Goal: Task Accomplishment & Management: Use online tool/utility

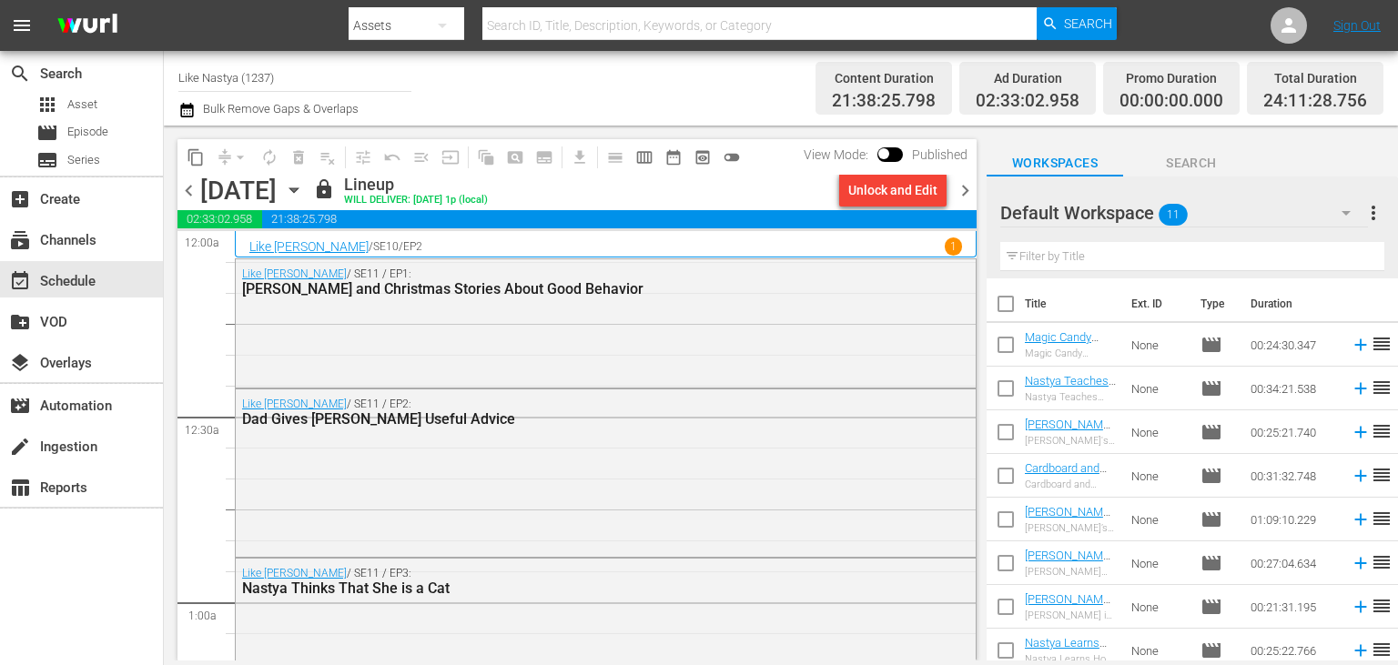
click at [304, 187] on icon "button" at bounding box center [294, 190] width 20 height 20
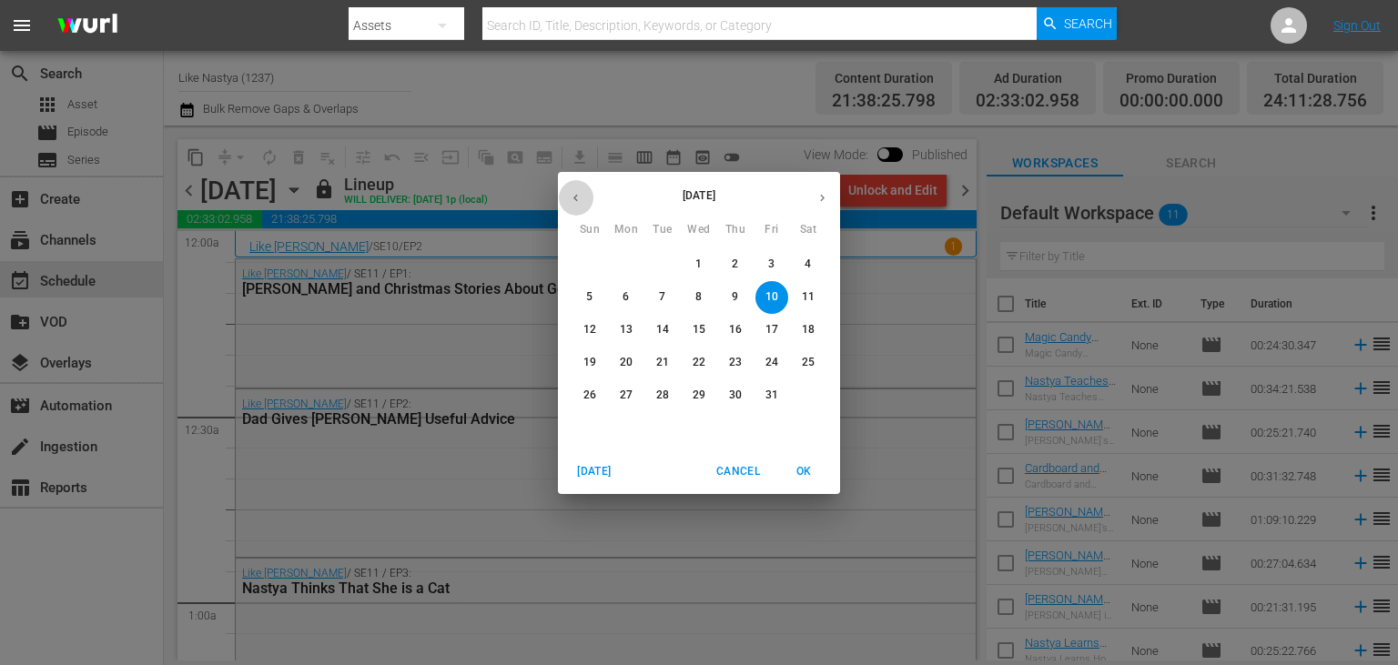
click at [578, 197] on icon "button" at bounding box center [576, 198] width 14 height 14
drag, startPoint x: 657, startPoint y: 400, endPoint x: 1034, endPoint y: 391, distance: 376.8
click at [657, 399] on p "30" at bounding box center [662, 395] width 13 height 15
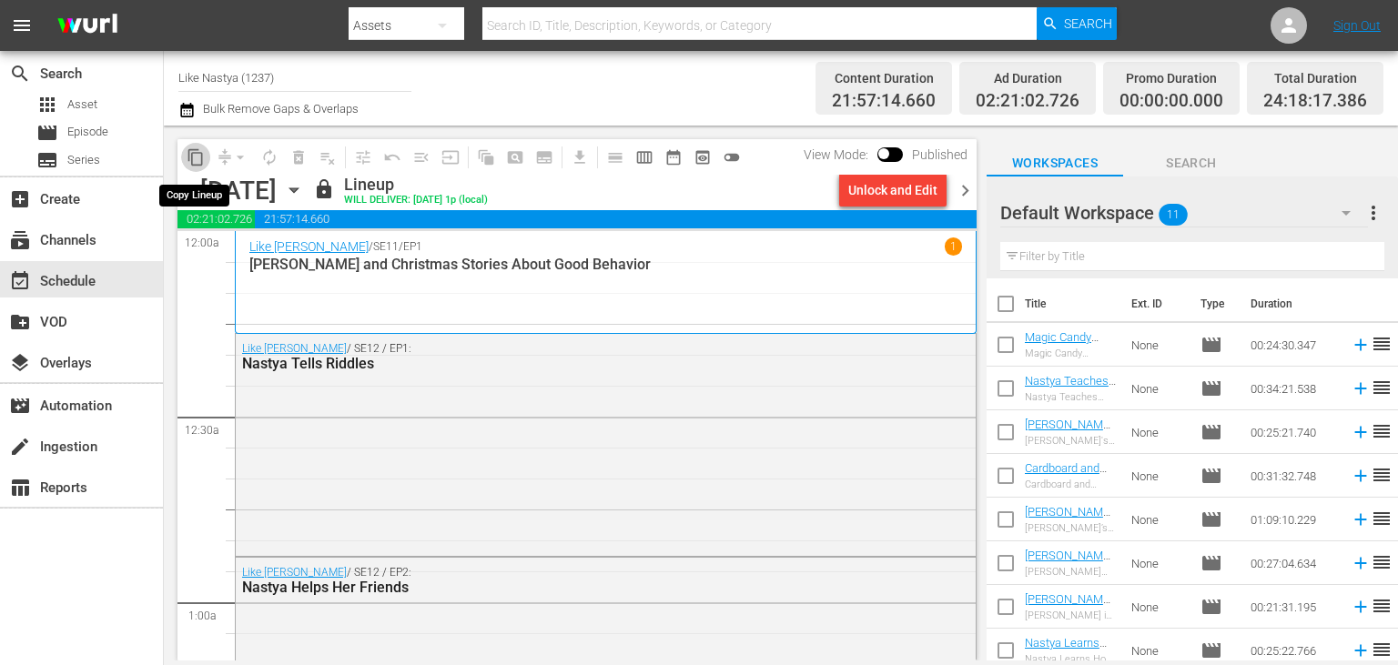
click at [199, 160] on span "content_copy" at bounding box center [196, 157] width 18 height 18
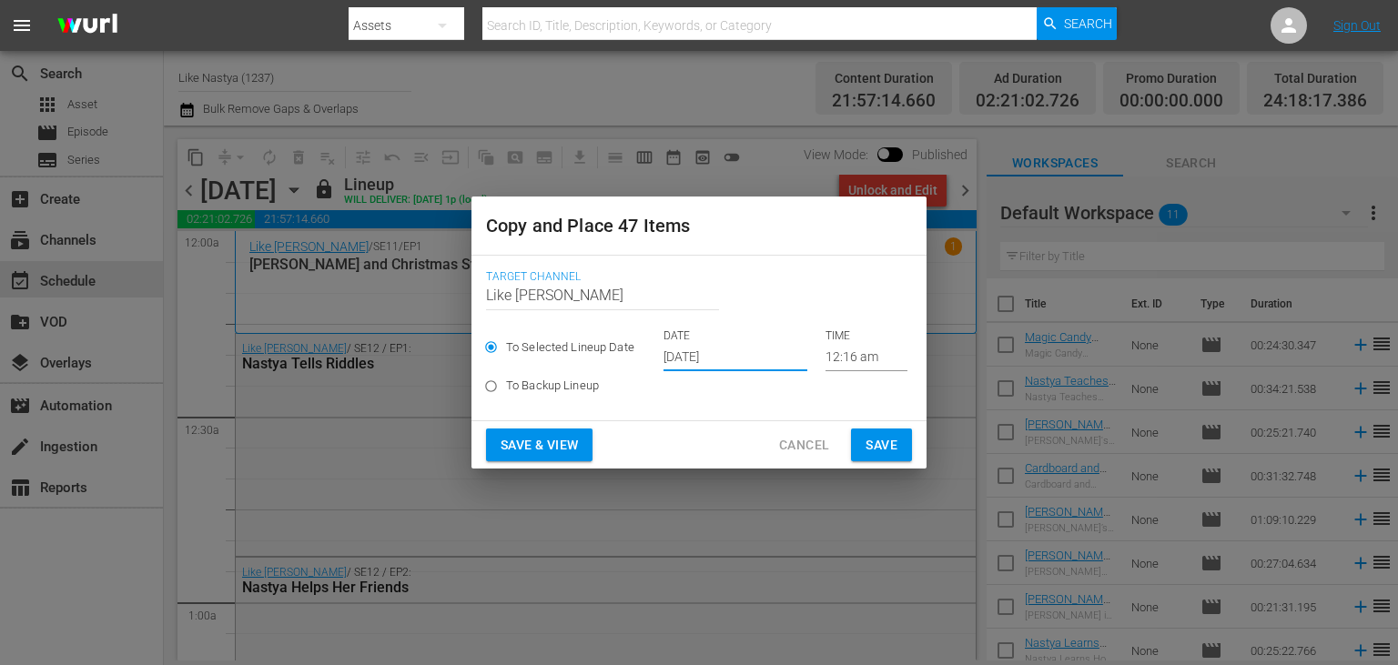
click at [767, 356] on input "Sep 29th 2025" at bounding box center [735, 357] width 144 height 27
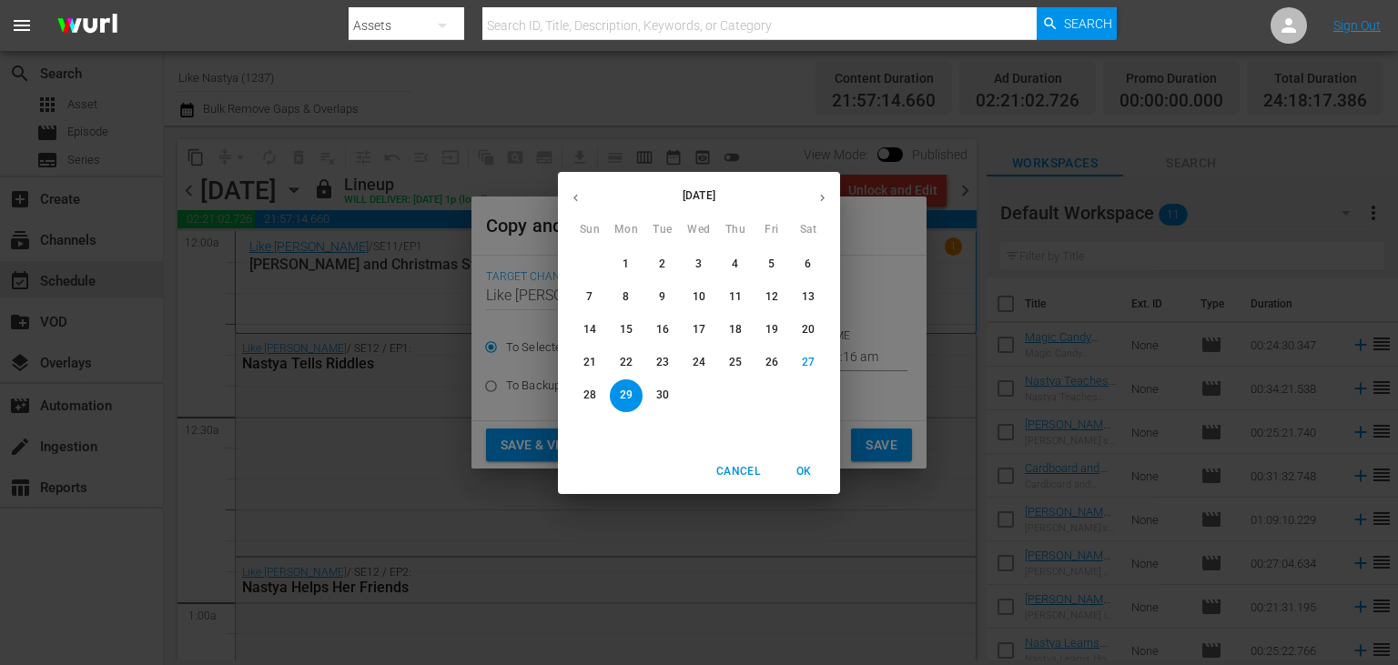
click at [830, 199] on button "button" at bounding box center [821, 197] width 35 height 35
click at [806, 297] on p "11" at bounding box center [808, 296] width 13 height 15
type input "Oct 11th 2025"
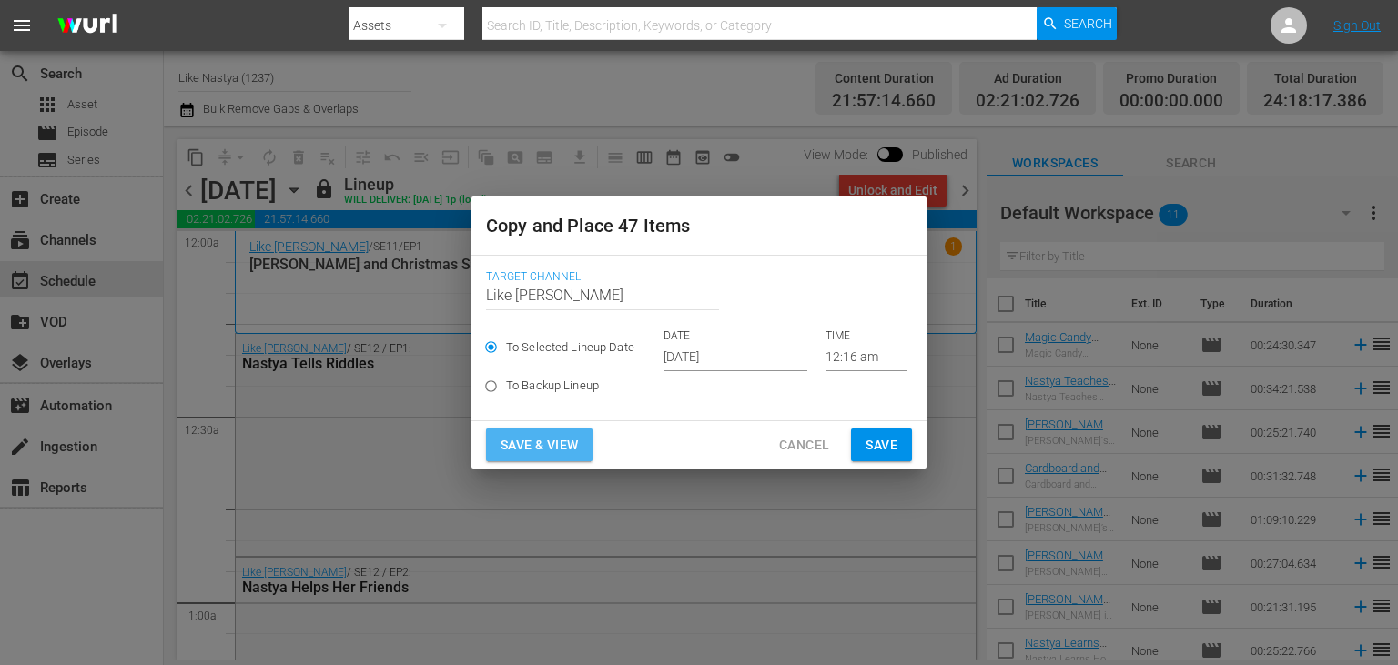
click at [541, 442] on span "Save & View" at bounding box center [538, 445] width 77 height 23
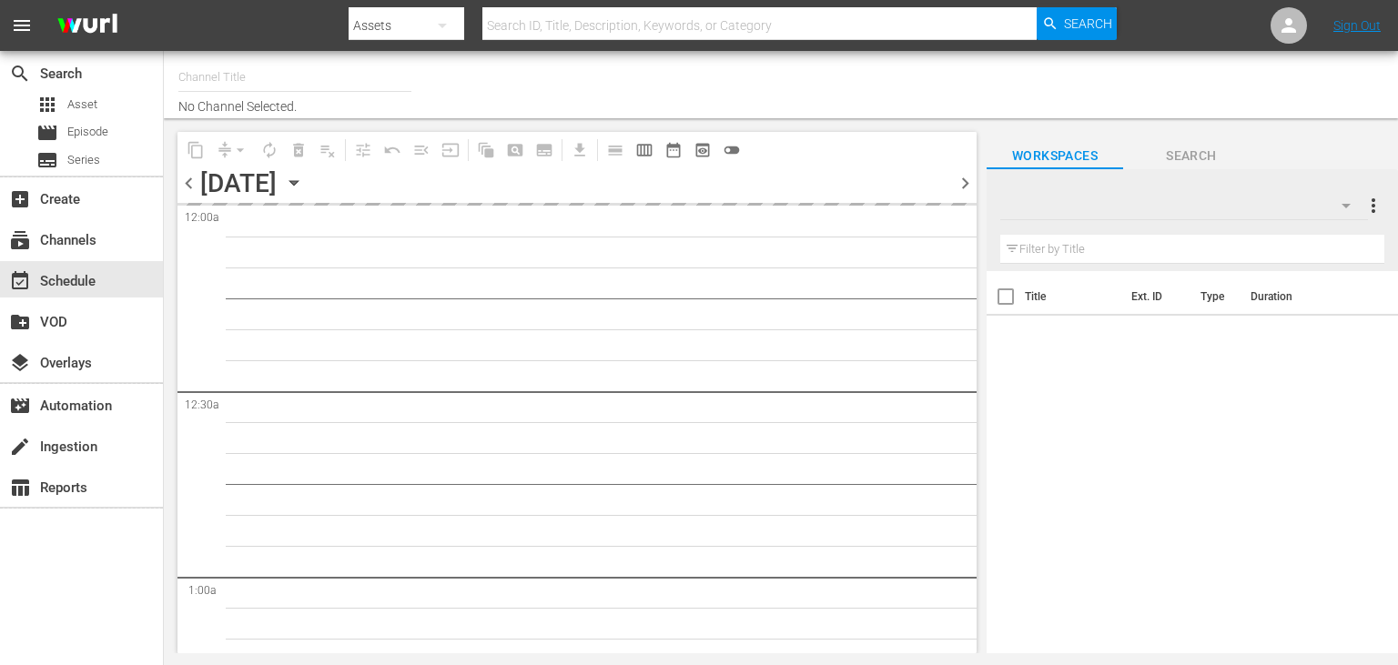
type input "Like Nastya (1237)"
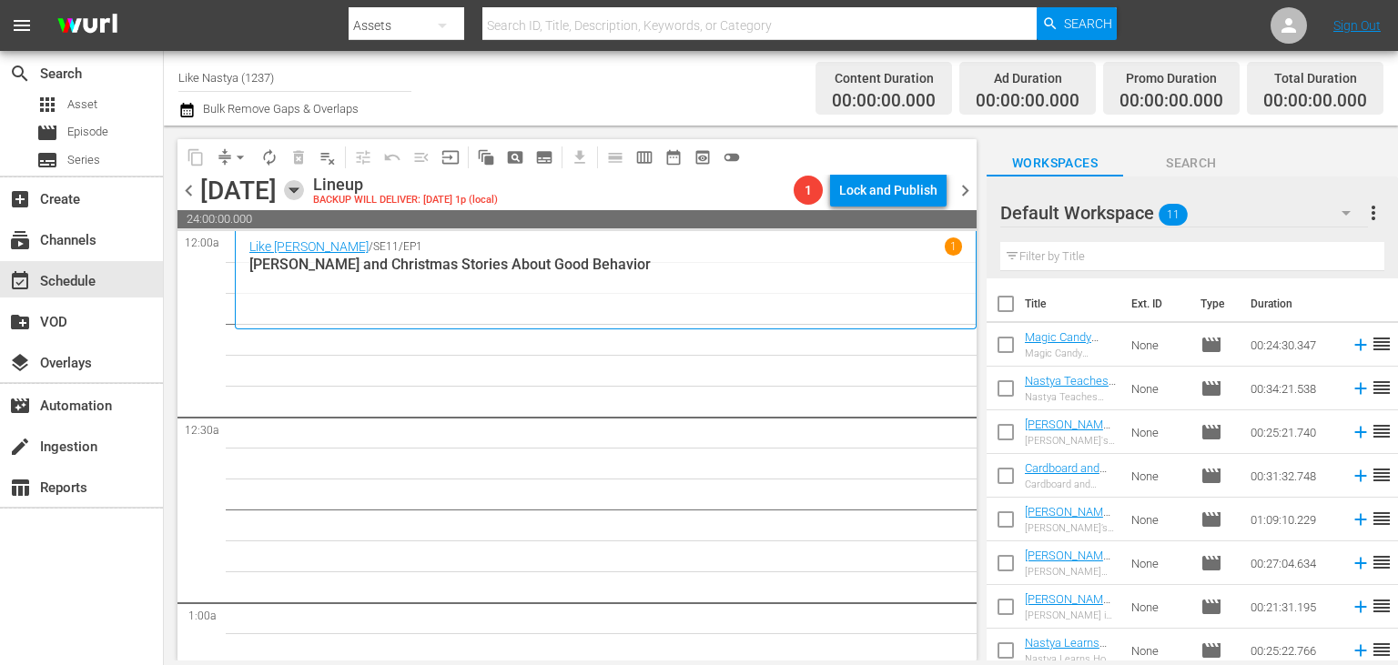
click at [298, 188] on icon "button" at bounding box center [293, 190] width 8 height 5
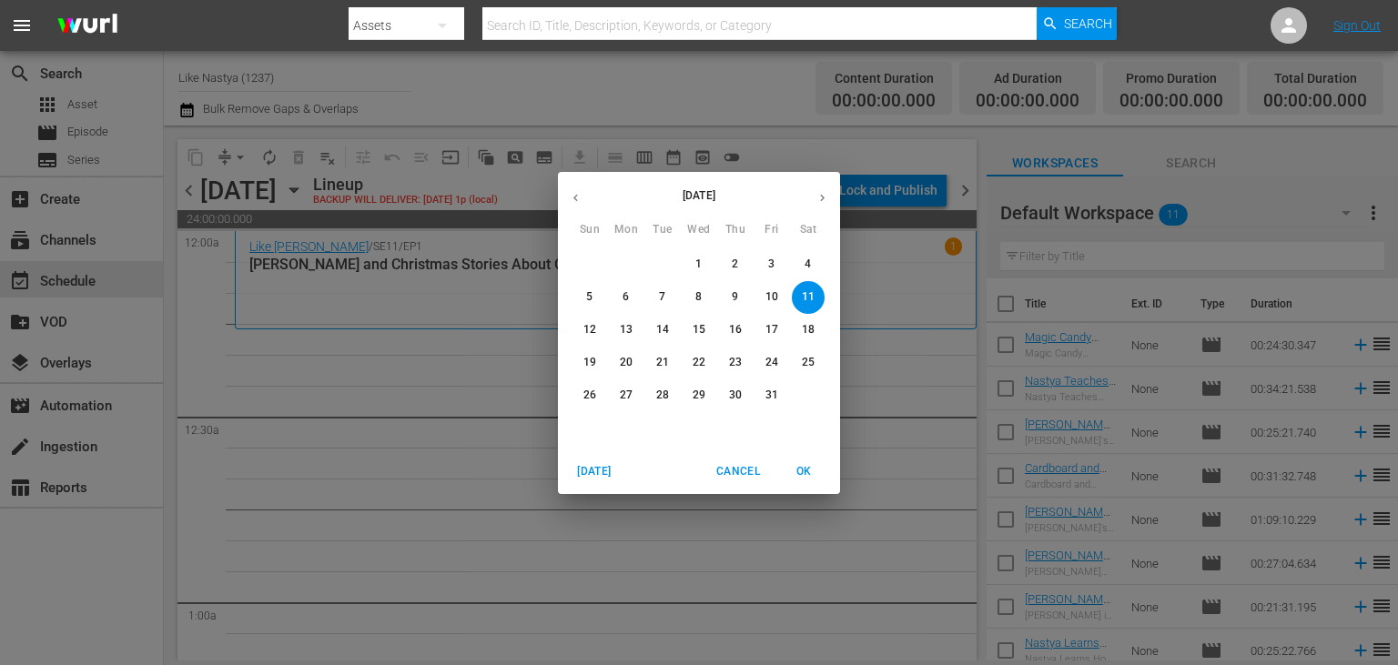
click at [578, 194] on icon "button" at bounding box center [576, 198] width 14 height 14
click at [660, 397] on p "30" at bounding box center [662, 395] width 13 height 15
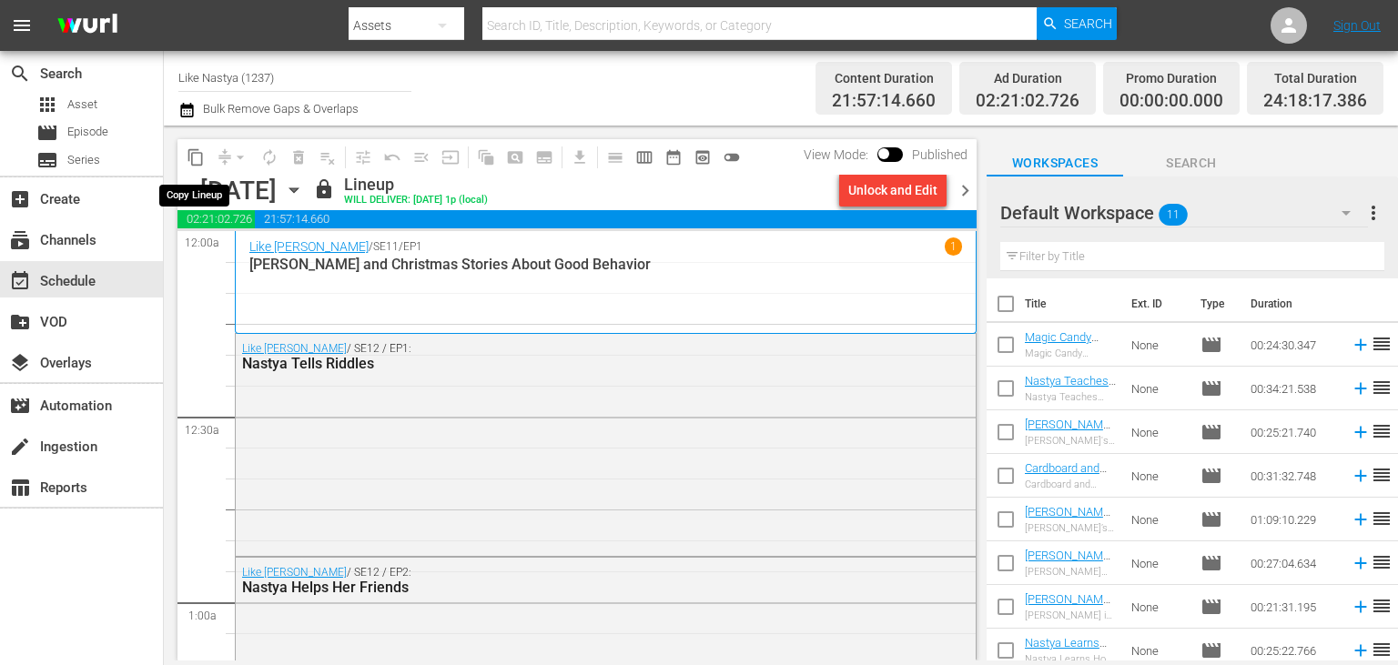
click at [191, 147] on button "content_copy" at bounding box center [195, 157] width 29 height 29
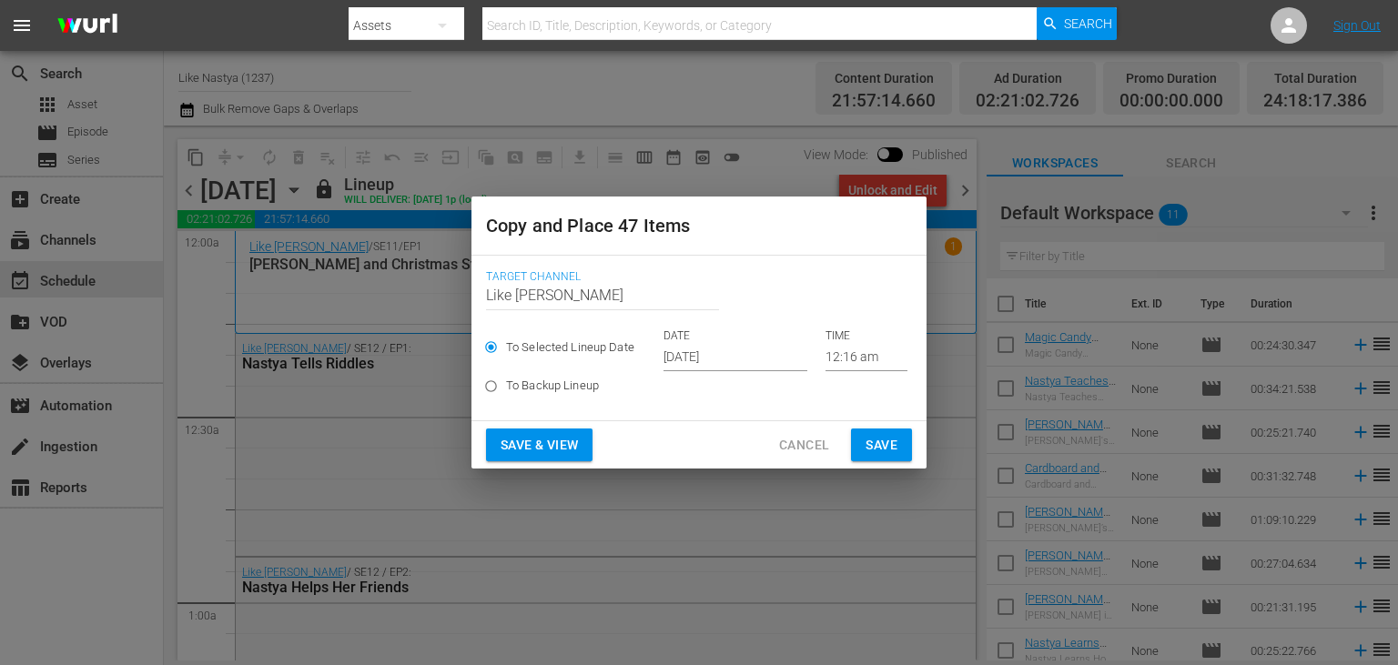
click at [806, 357] on input "Sep 29th 2025" at bounding box center [735, 357] width 144 height 27
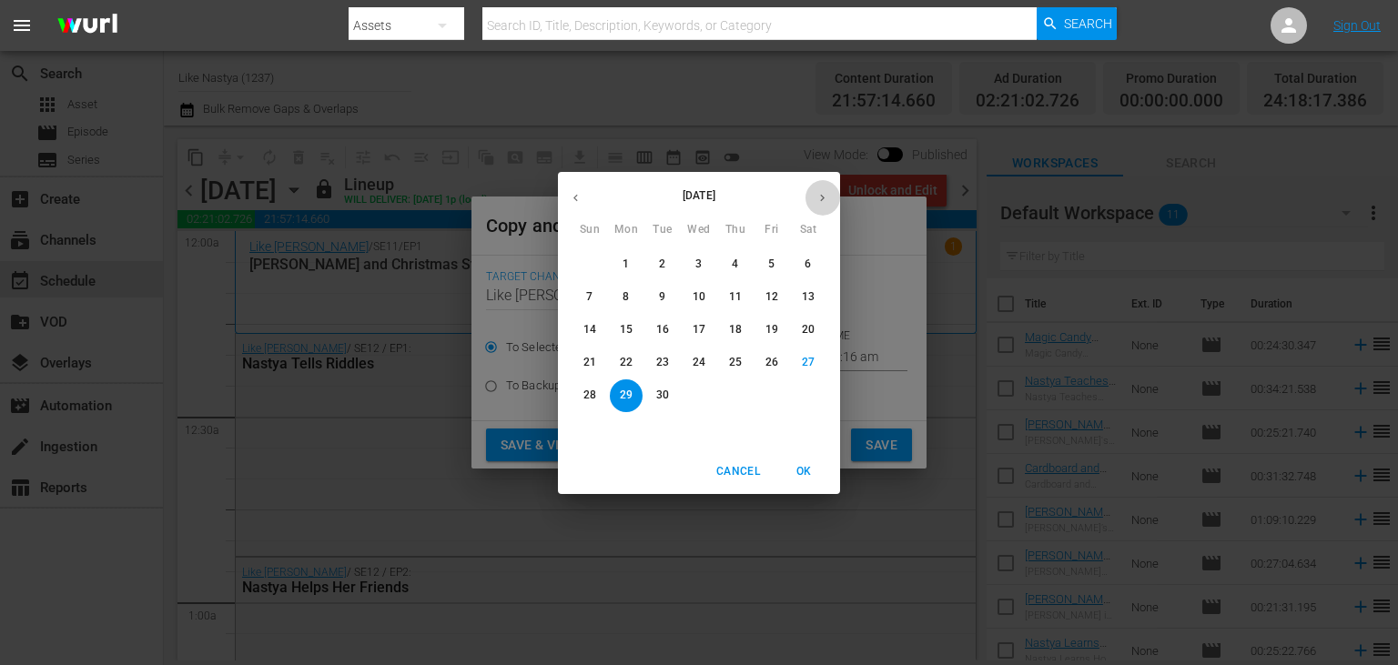
click at [822, 191] on icon "button" at bounding box center [822, 198] width 14 height 14
click at [803, 288] on button "11" at bounding box center [808, 297] width 33 height 33
type input "Oct 11th 2025"
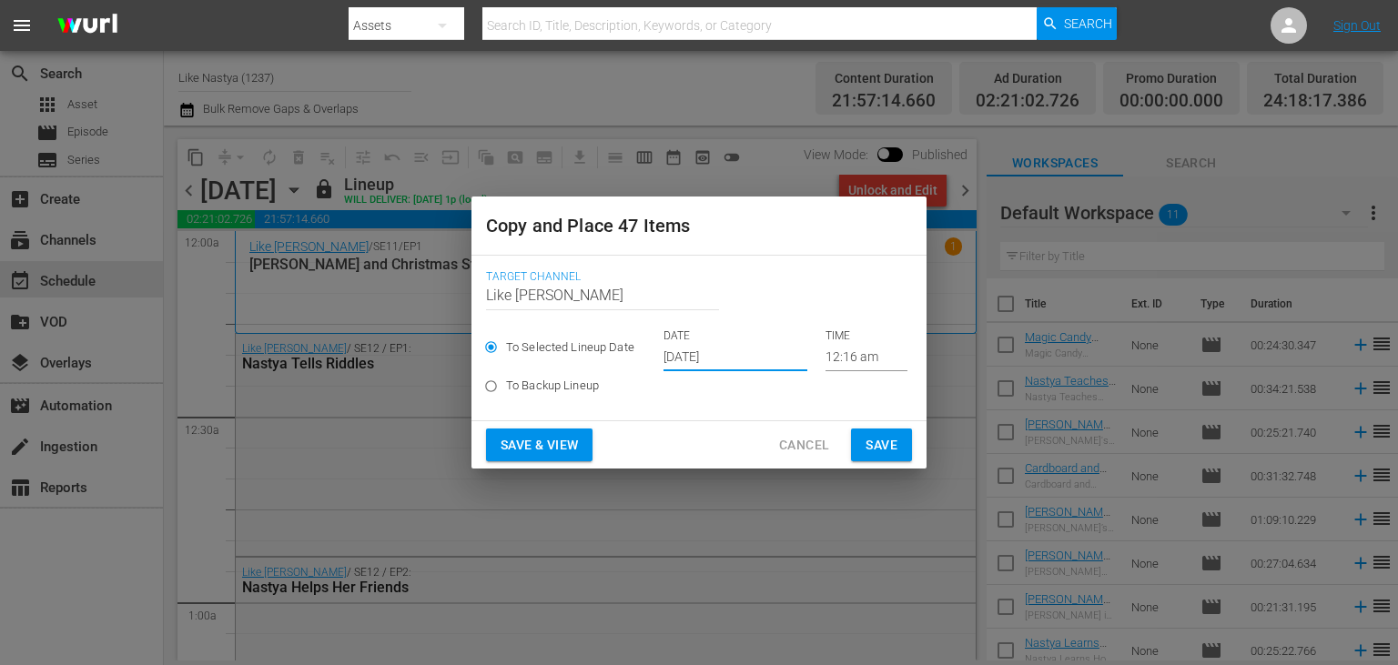
click at [566, 437] on span "Save & View" at bounding box center [538, 445] width 77 height 23
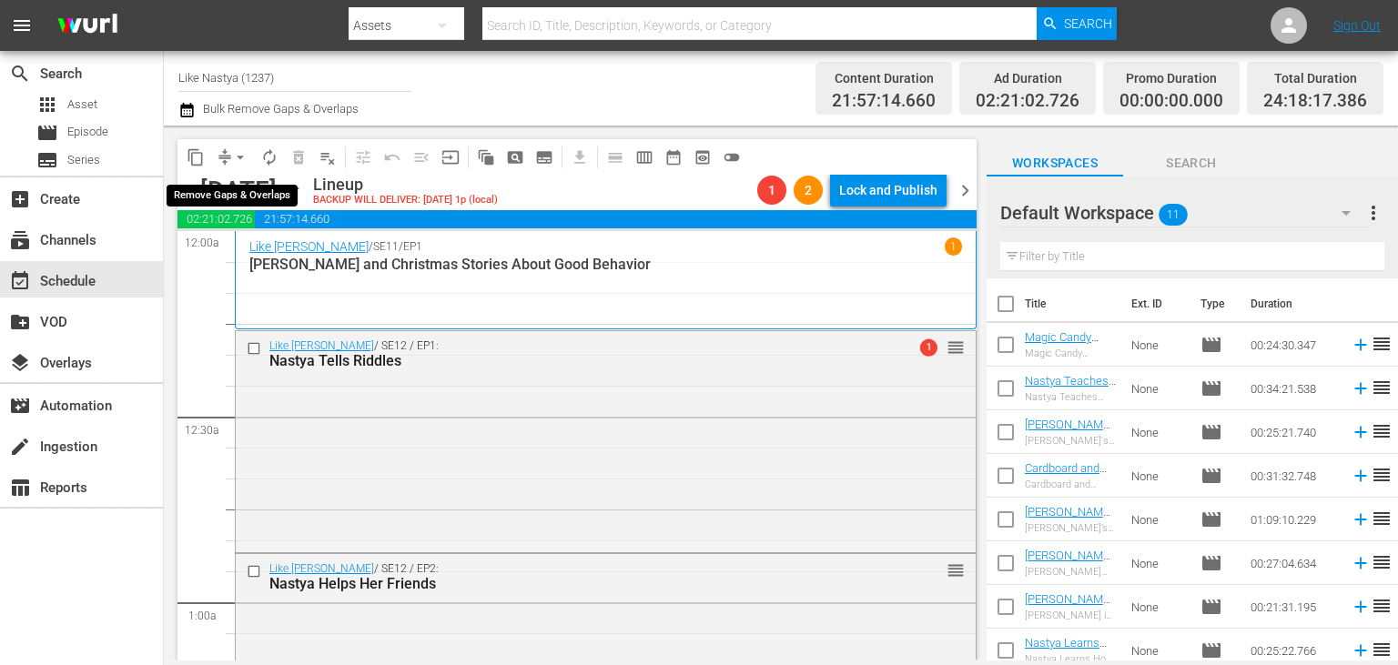
click at [231, 150] on span "arrow_drop_down" at bounding box center [240, 157] width 18 height 18
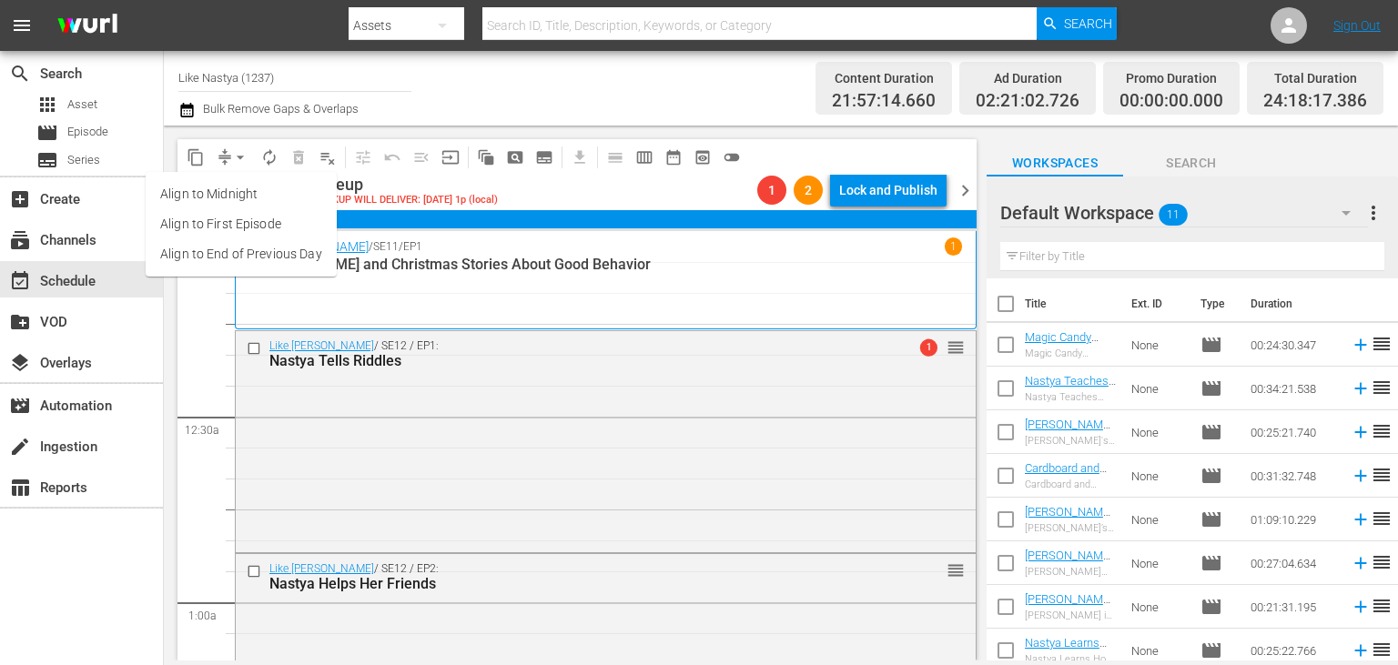
click at [271, 248] on li "Align to End of Previous Day" at bounding box center [241, 254] width 191 height 30
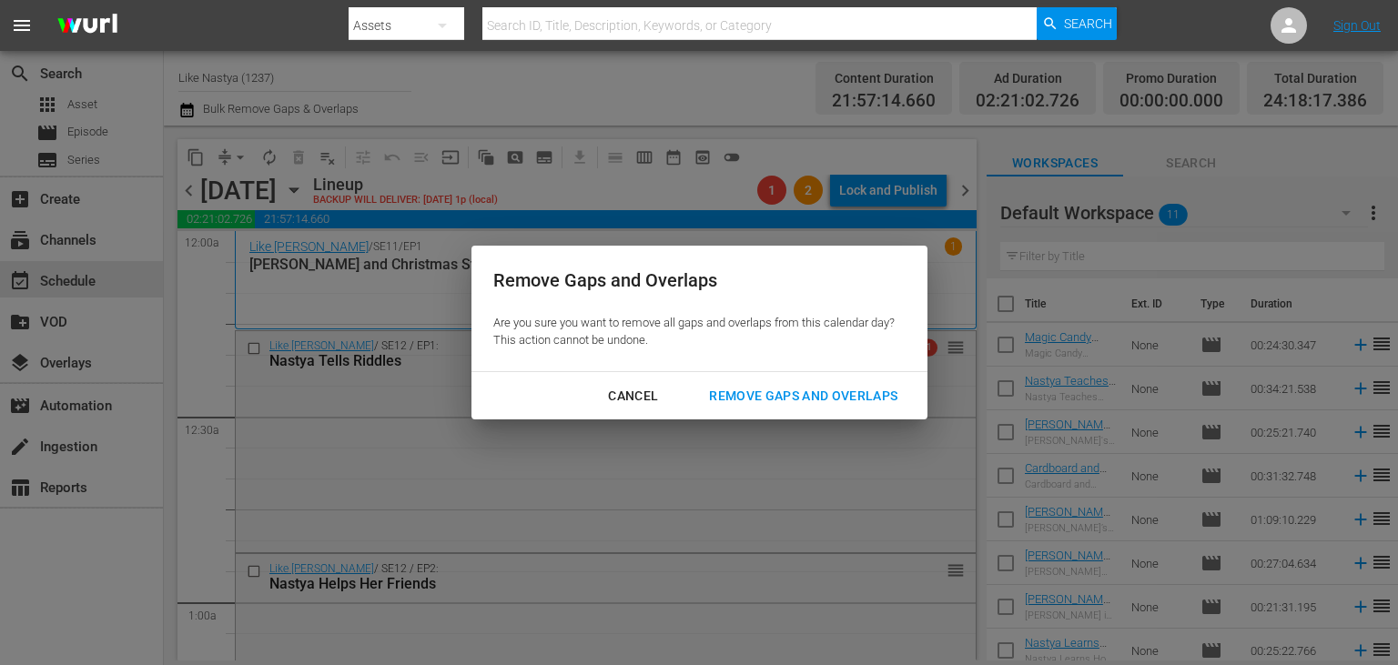
click at [806, 395] on div "Remove Gaps and Overlaps" at bounding box center [802, 396] width 217 height 23
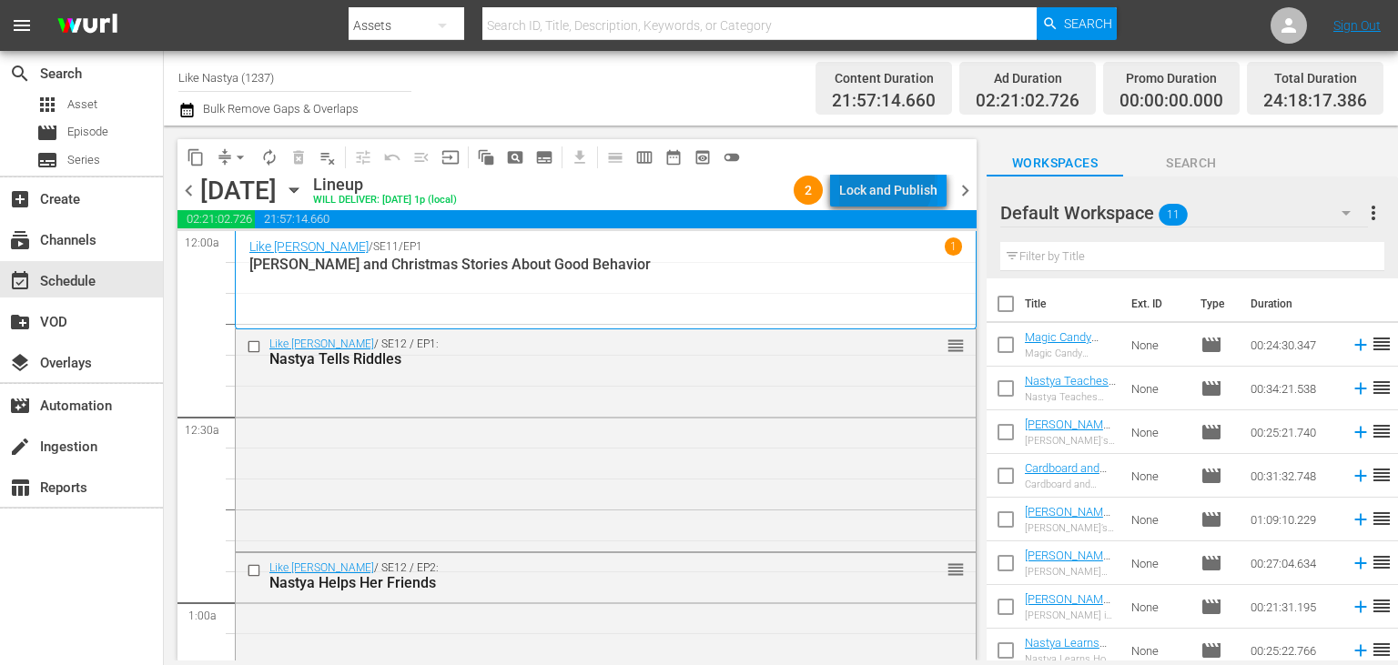
click at [878, 177] on div "Lock and Publish" at bounding box center [888, 190] width 98 height 33
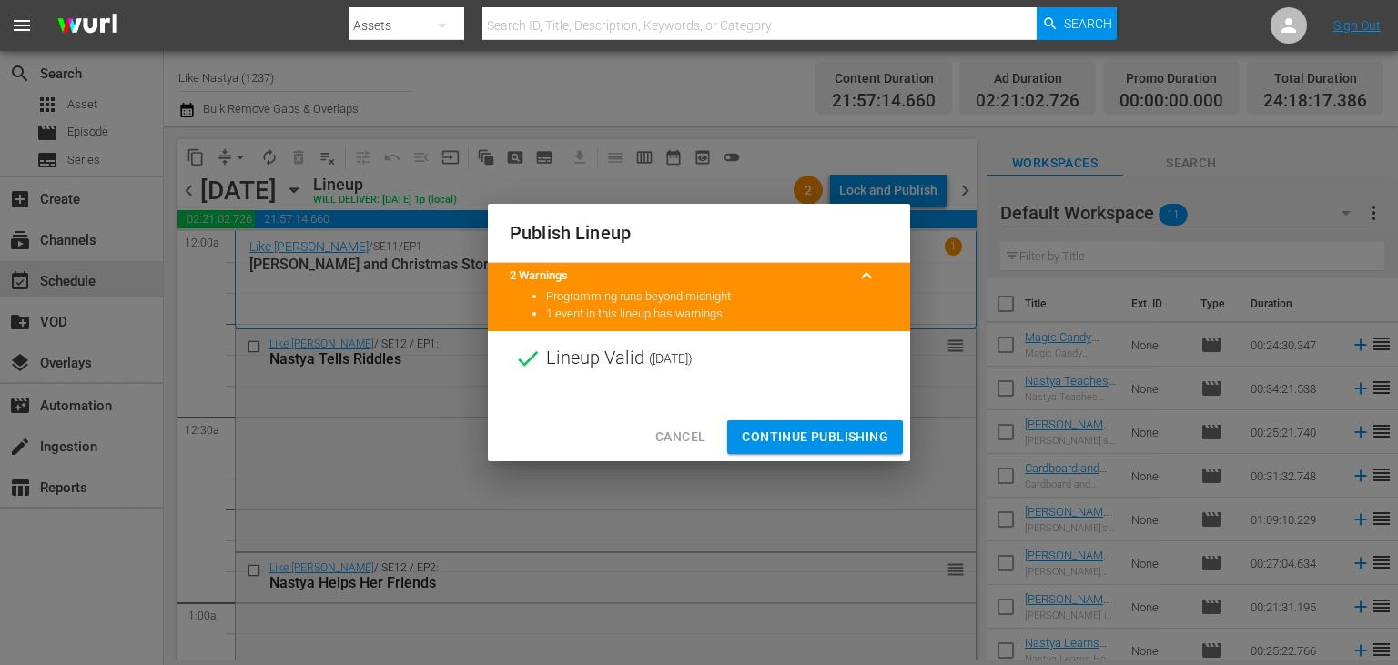
click at [822, 428] on span "Continue Publishing" at bounding box center [815, 437] width 146 height 23
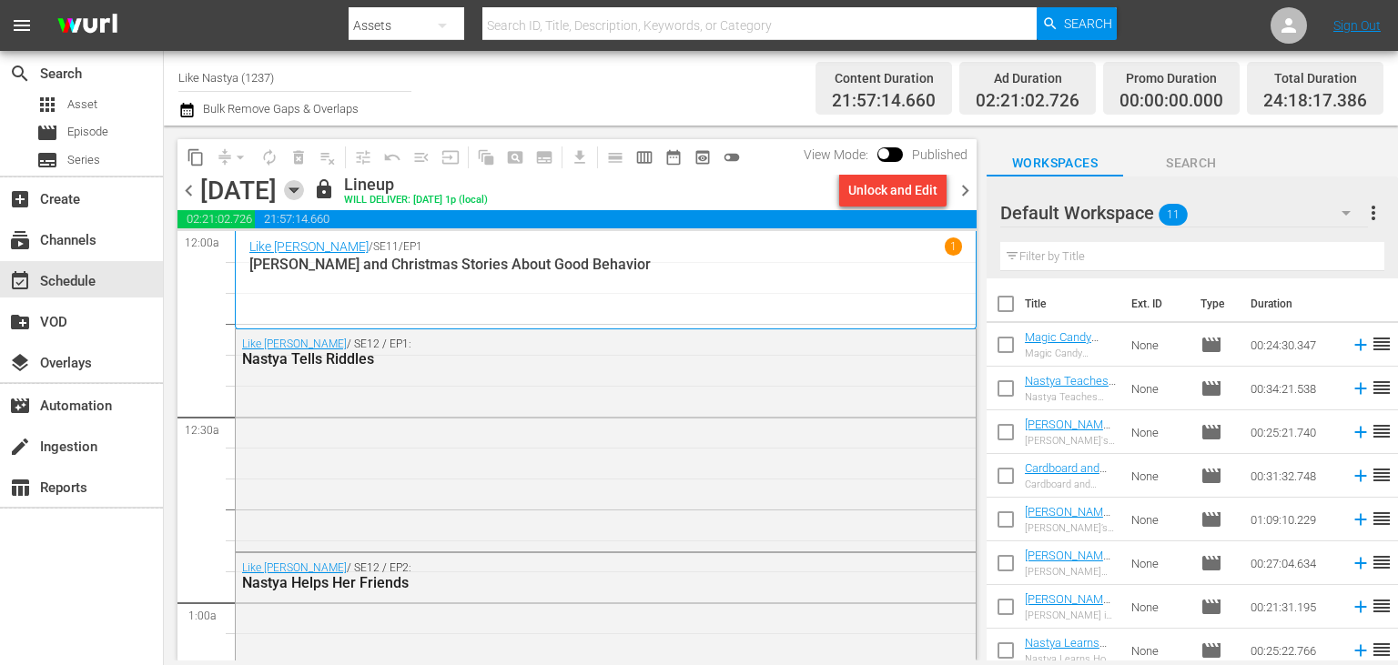
click at [304, 185] on icon "button" at bounding box center [294, 190] width 20 height 20
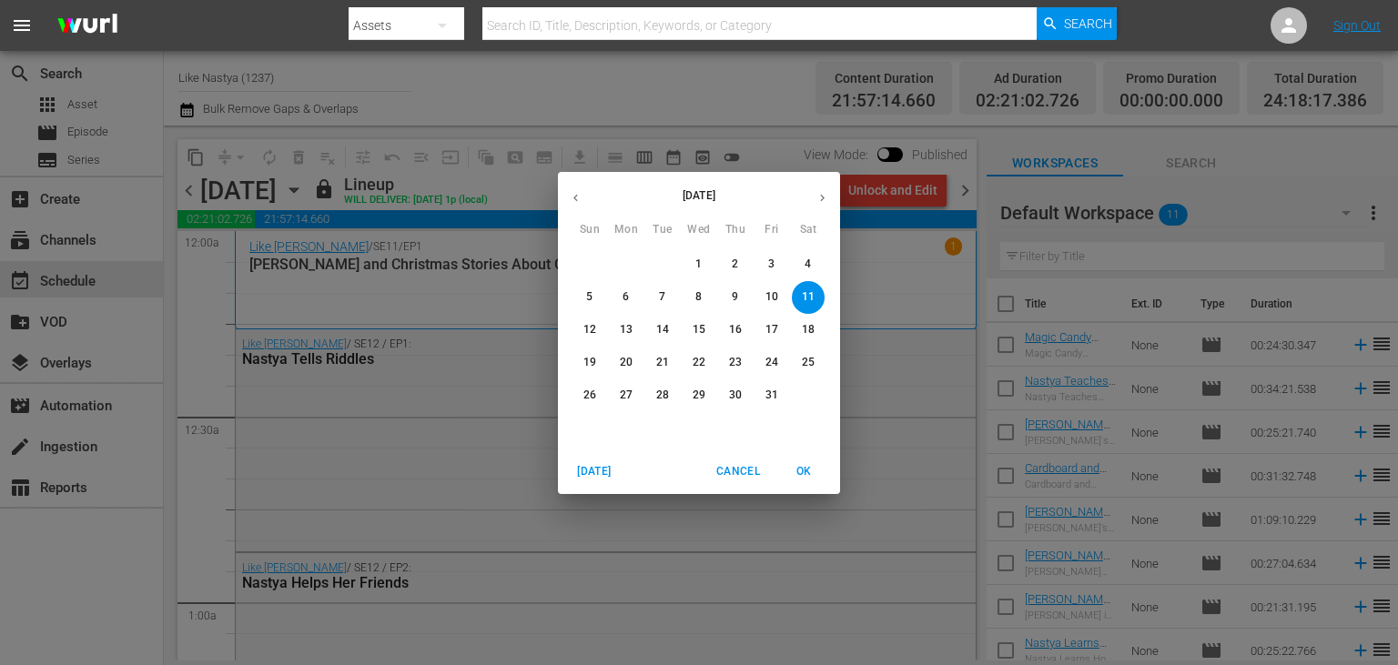
click at [707, 260] on span "1" at bounding box center [698, 264] width 33 height 15
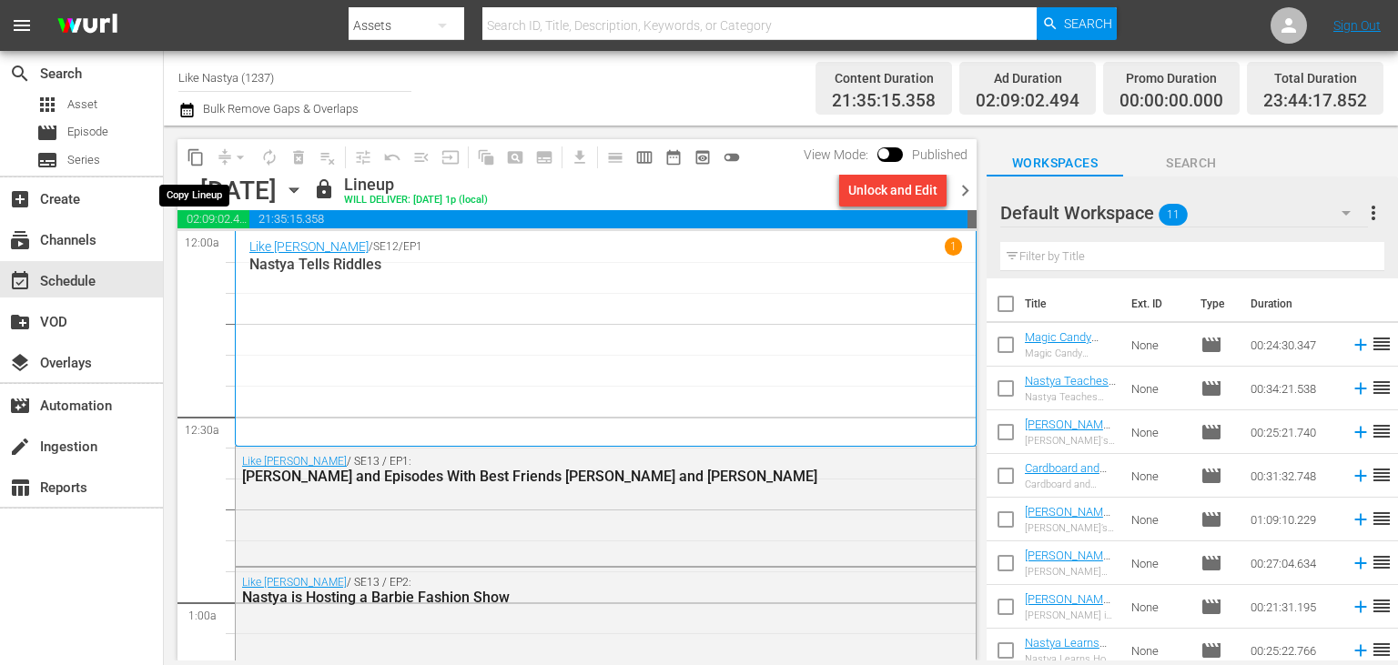
click at [199, 155] on span "content_copy" at bounding box center [196, 157] width 18 height 18
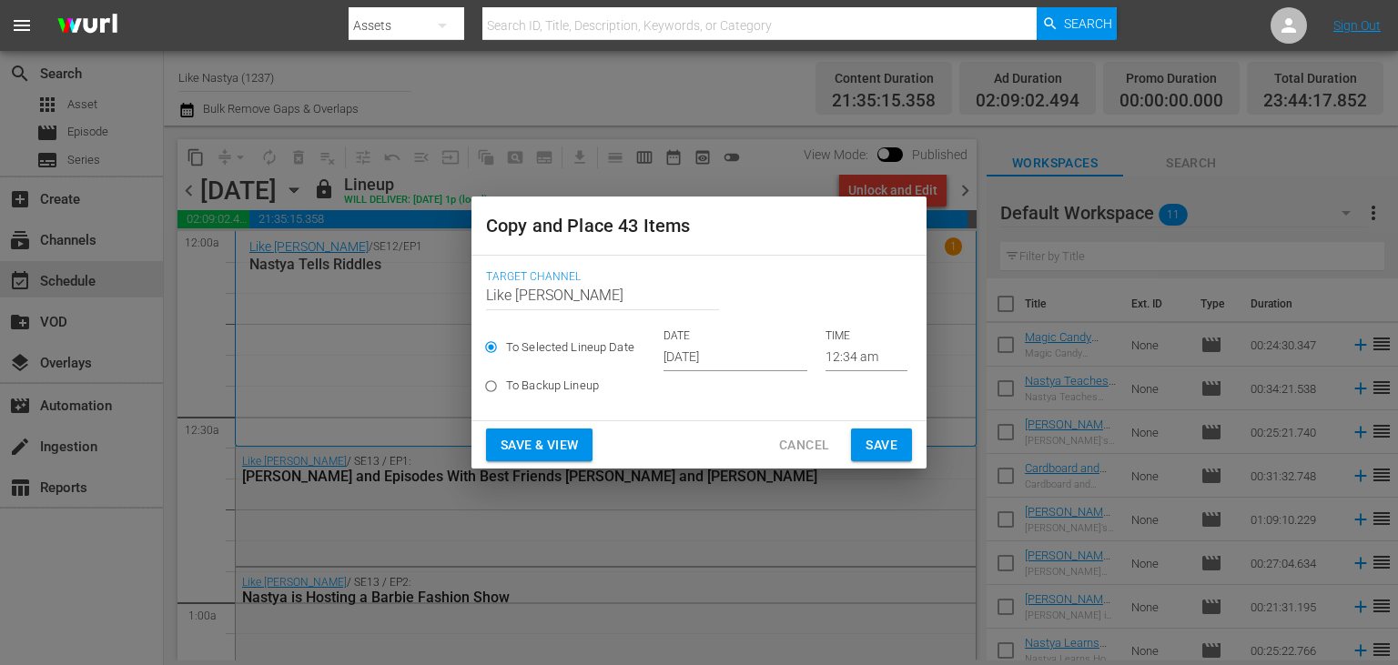
click at [696, 355] on input "Sep 29th 2025" at bounding box center [735, 357] width 144 height 27
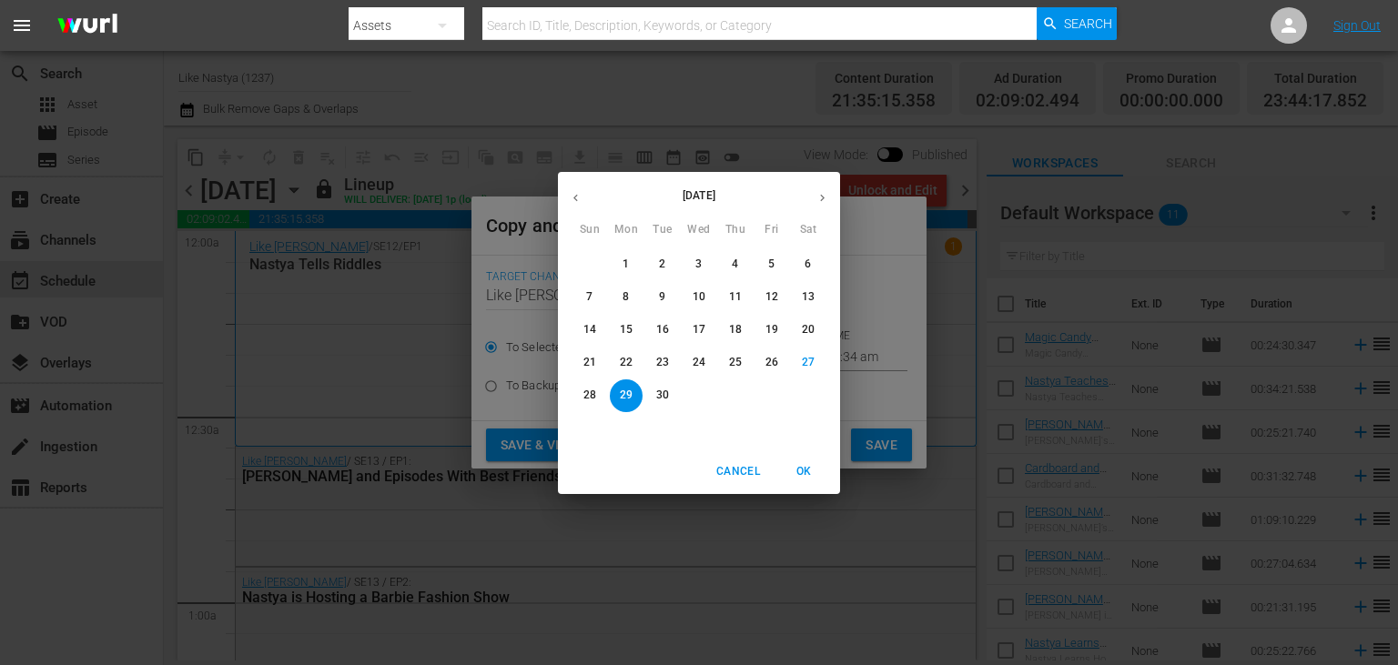
click at [810, 198] on button "button" at bounding box center [821, 197] width 35 height 35
click at [599, 333] on span "12" at bounding box center [589, 329] width 33 height 15
type input "Oct 12th 2025"
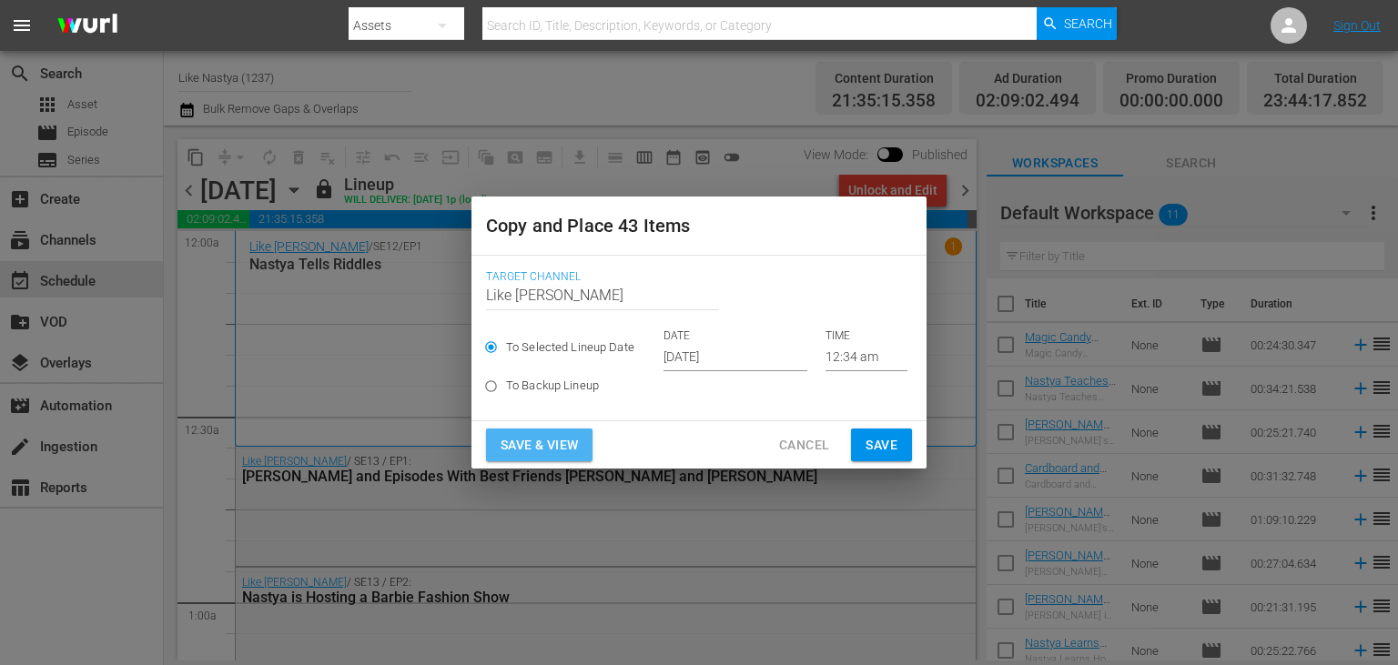
click at [544, 440] on span "Save & View" at bounding box center [538, 445] width 77 height 23
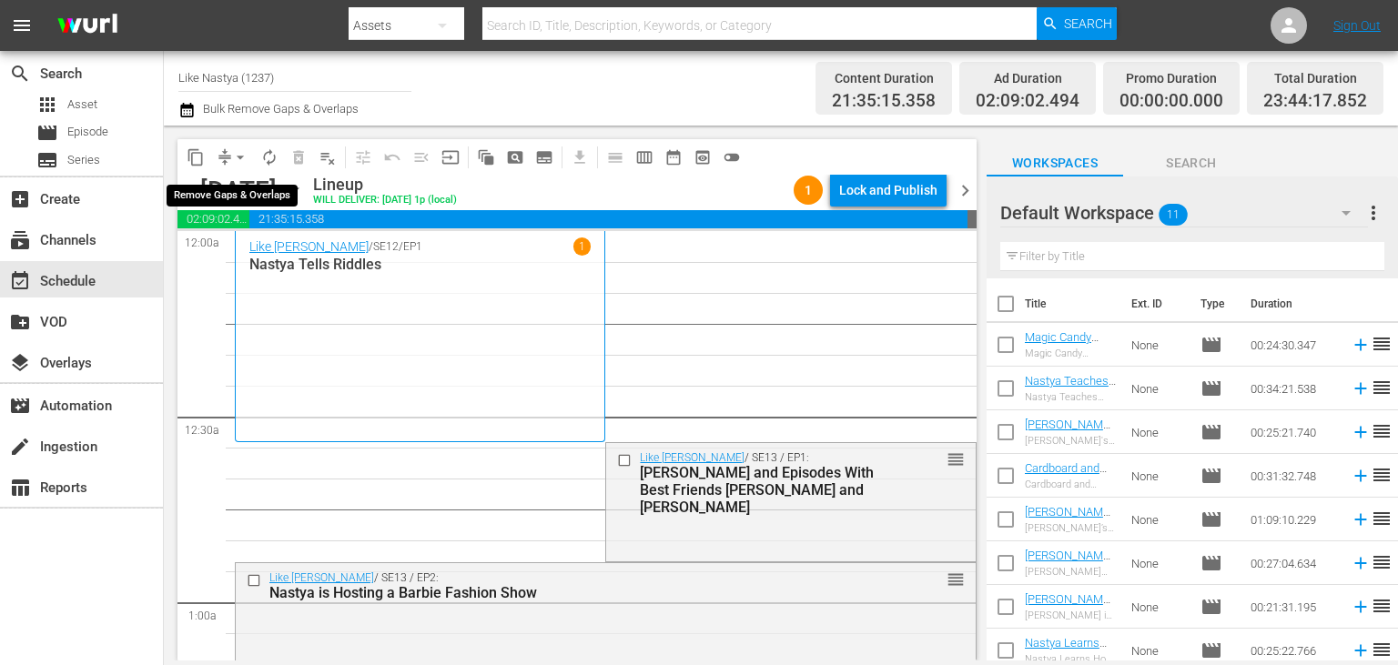
click at [247, 159] on span "arrow_drop_down" at bounding box center [240, 157] width 18 height 18
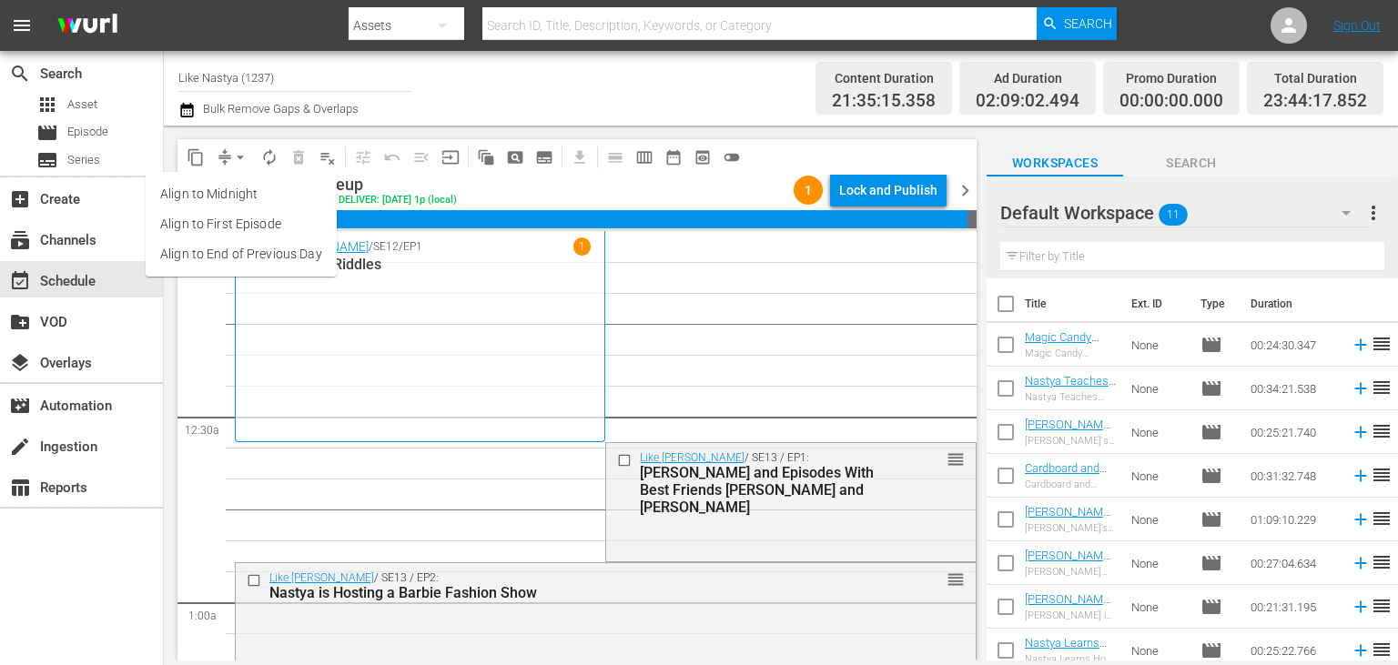
click at [304, 260] on li "Align to End of Previous Day" at bounding box center [241, 254] width 191 height 30
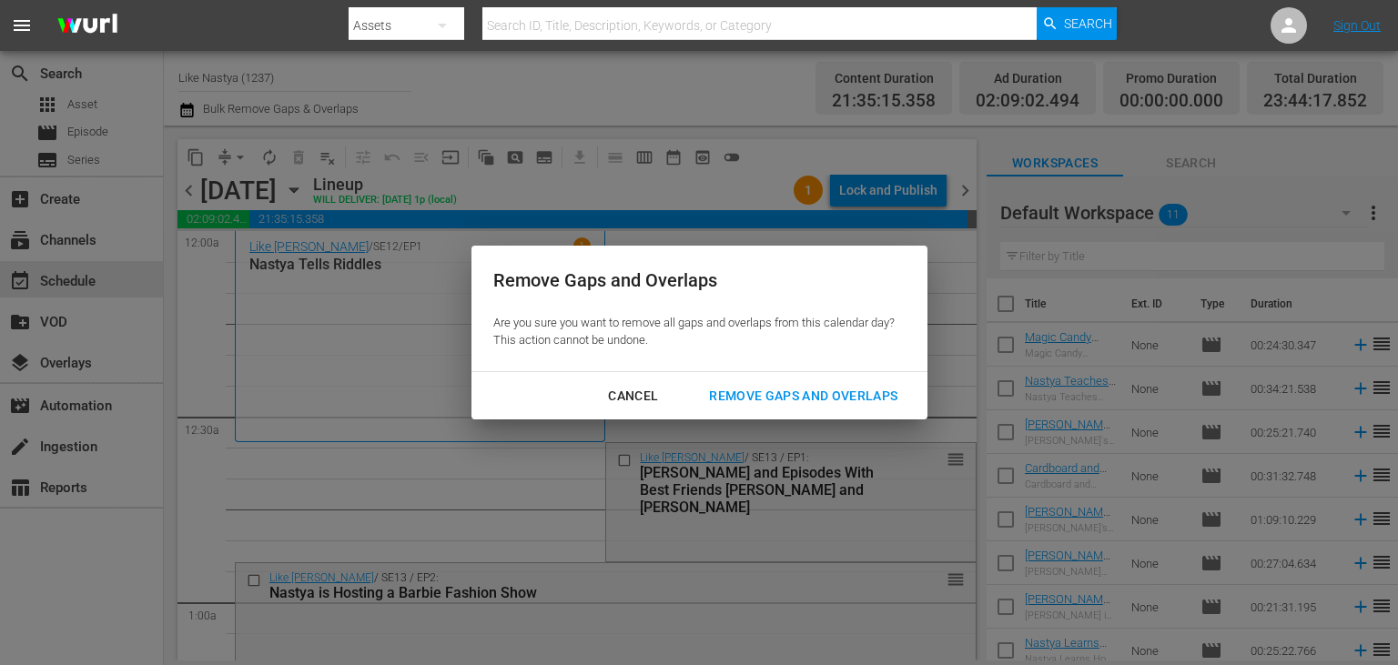
click at [766, 395] on div "Remove Gaps and Overlaps" at bounding box center [802, 396] width 217 height 23
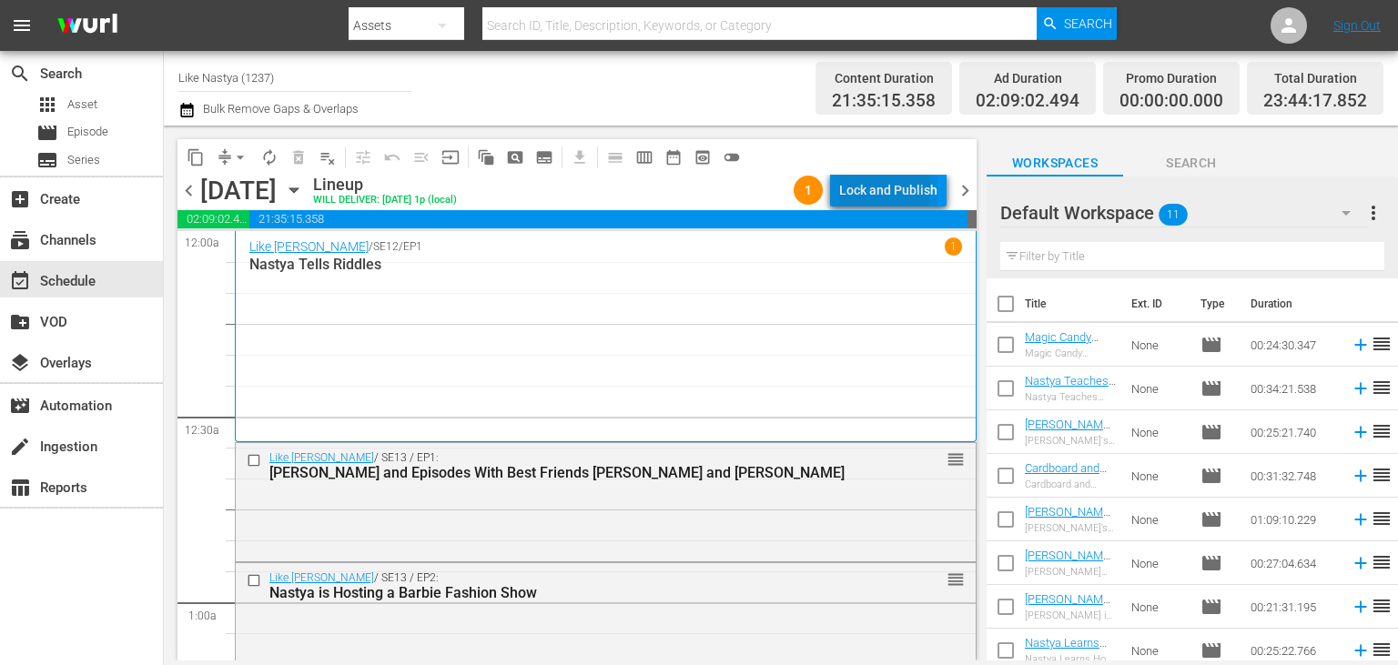
click at [861, 187] on div "Lock and Publish" at bounding box center [888, 190] width 98 height 33
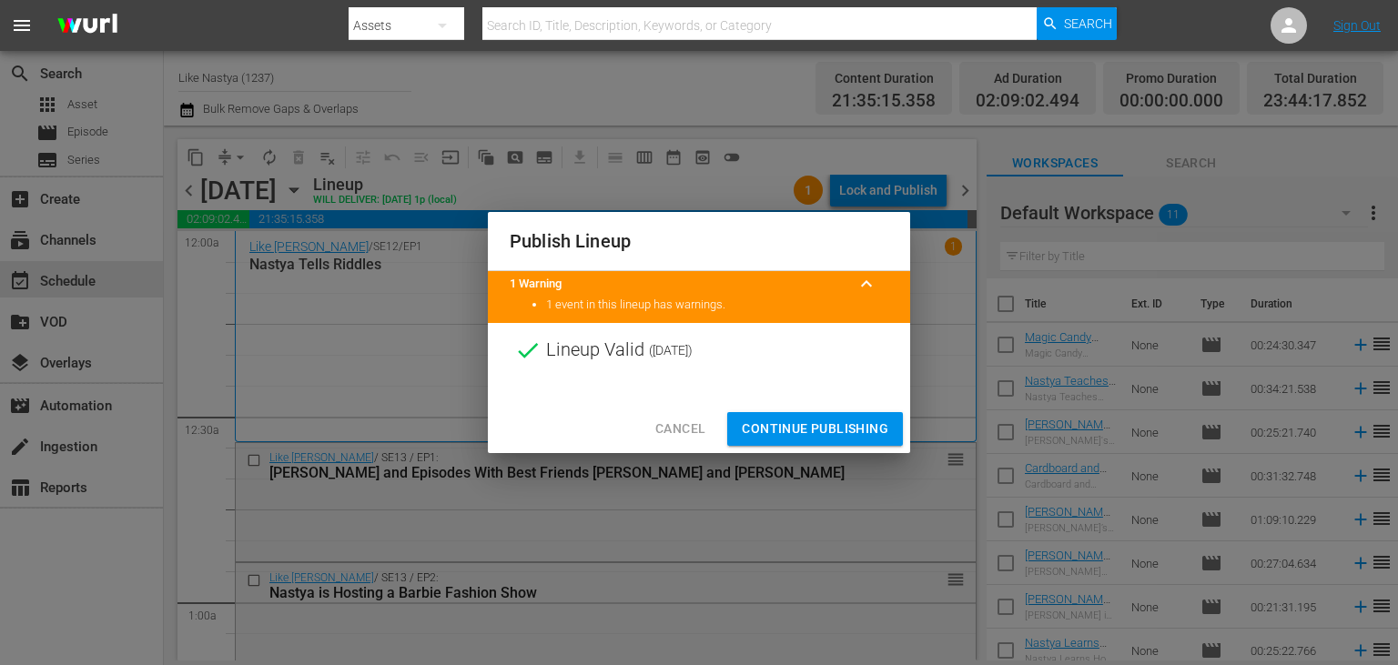
click at [835, 423] on span "Continue Publishing" at bounding box center [815, 429] width 146 height 23
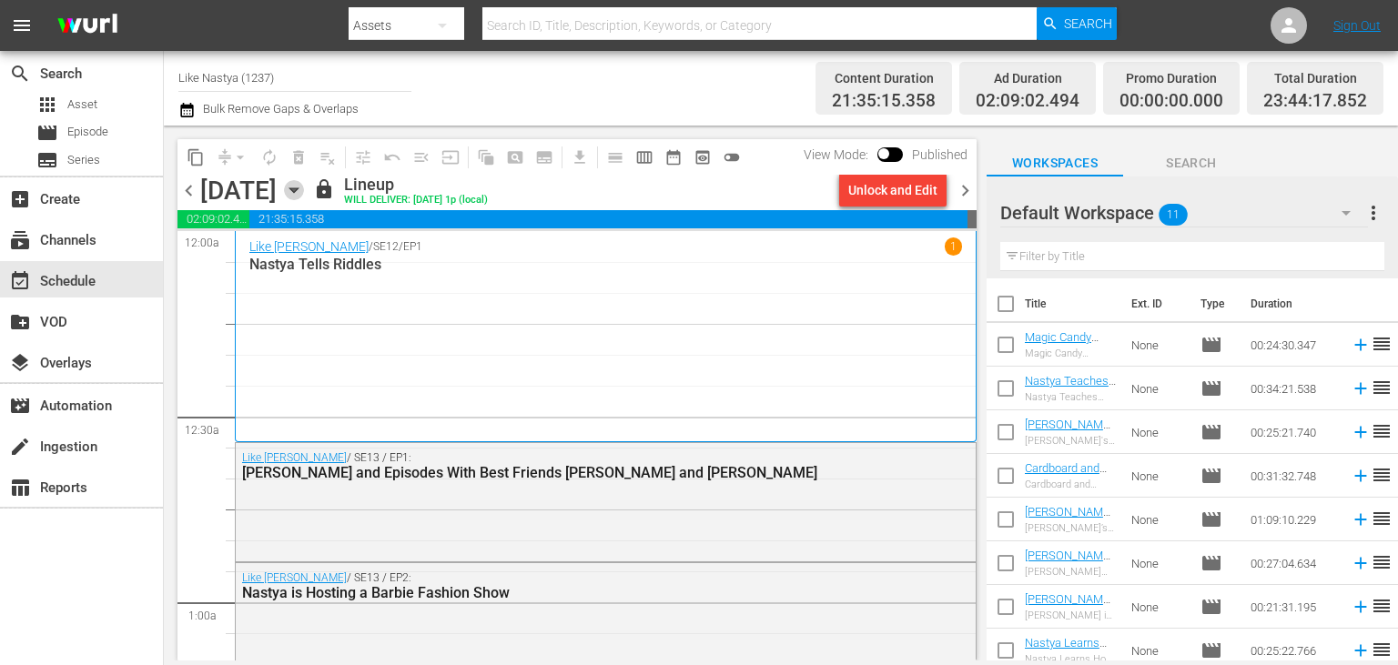
click at [304, 195] on icon "button" at bounding box center [294, 190] width 20 height 20
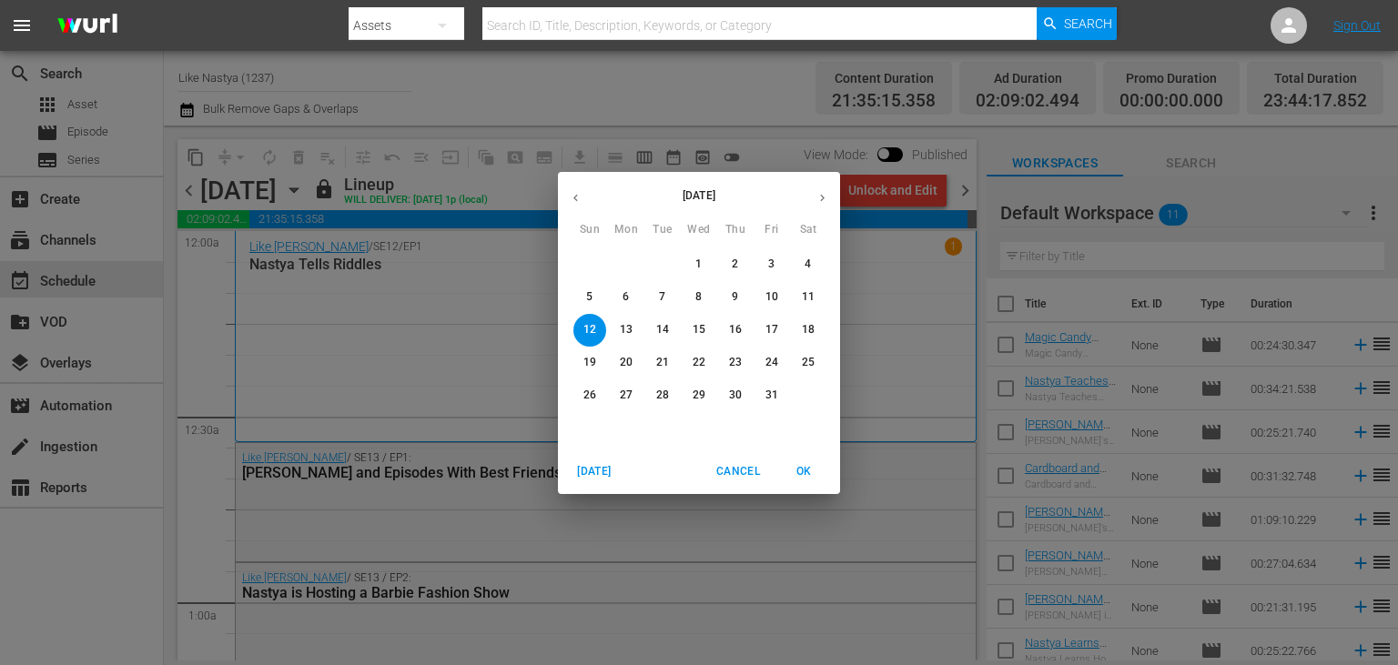
click at [632, 328] on span "13" at bounding box center [626, 329] width 33 height 15
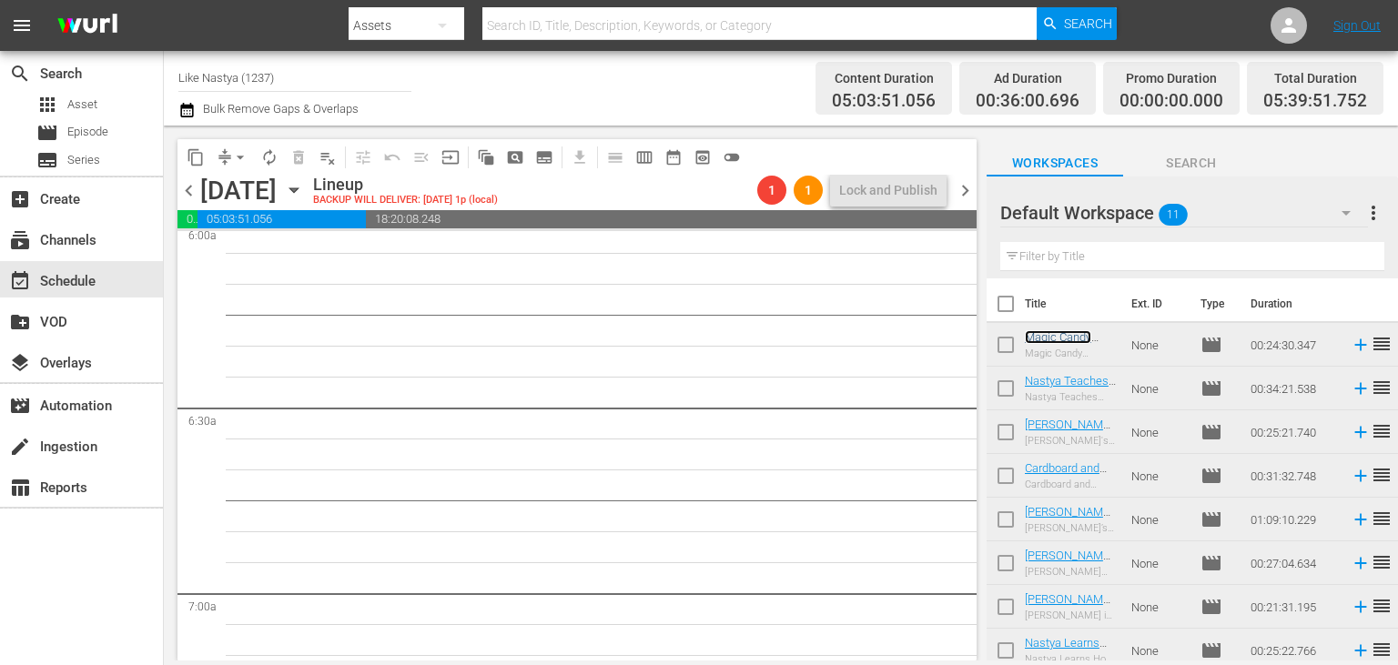
scroll to position [2293, 0]
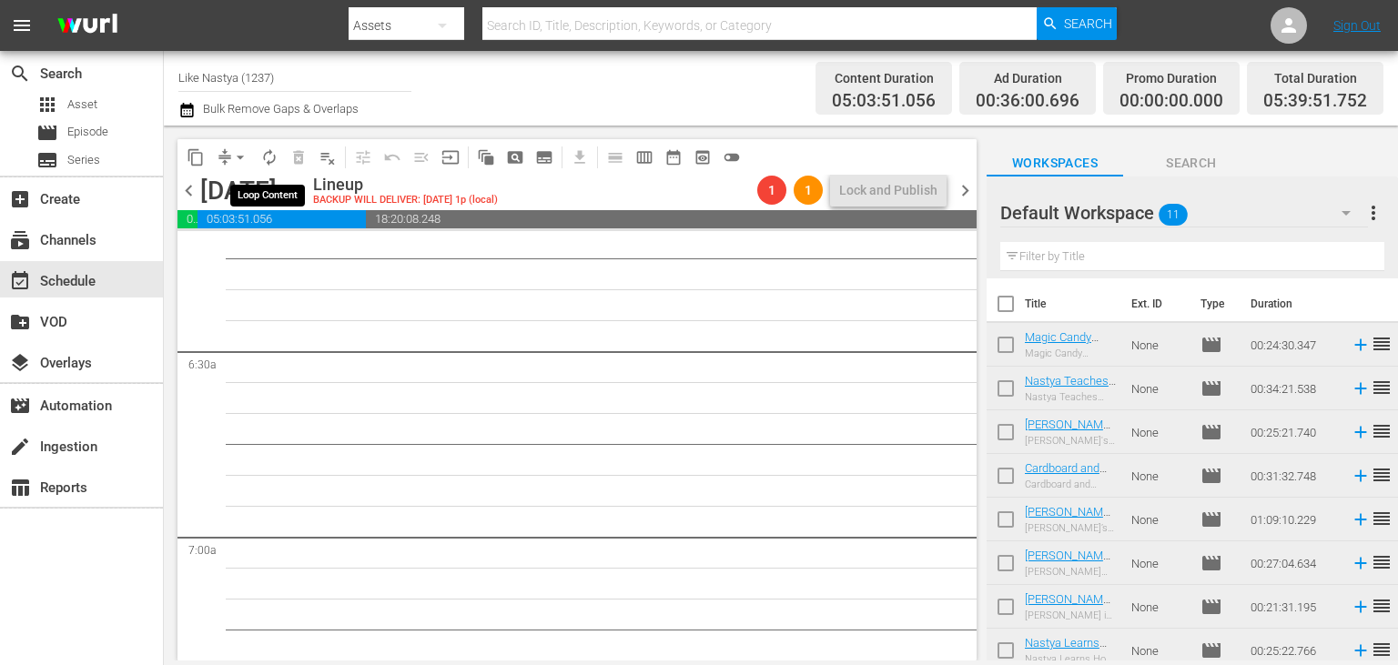
click at [264, 162] on span "autorenew_outlined" at bounding box center [269, 157] width 18 height 18
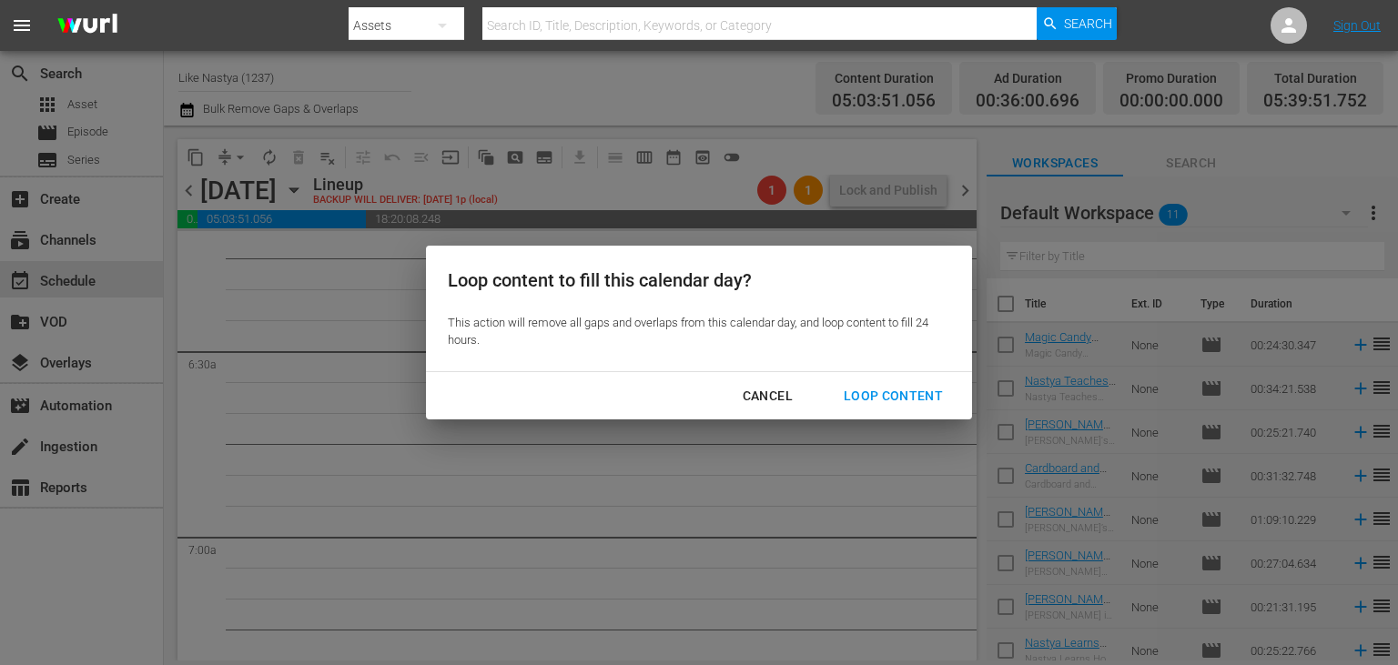
click at [920, 392] on div "Loop Content" at bounding box center [893, 396] width 128 height 23
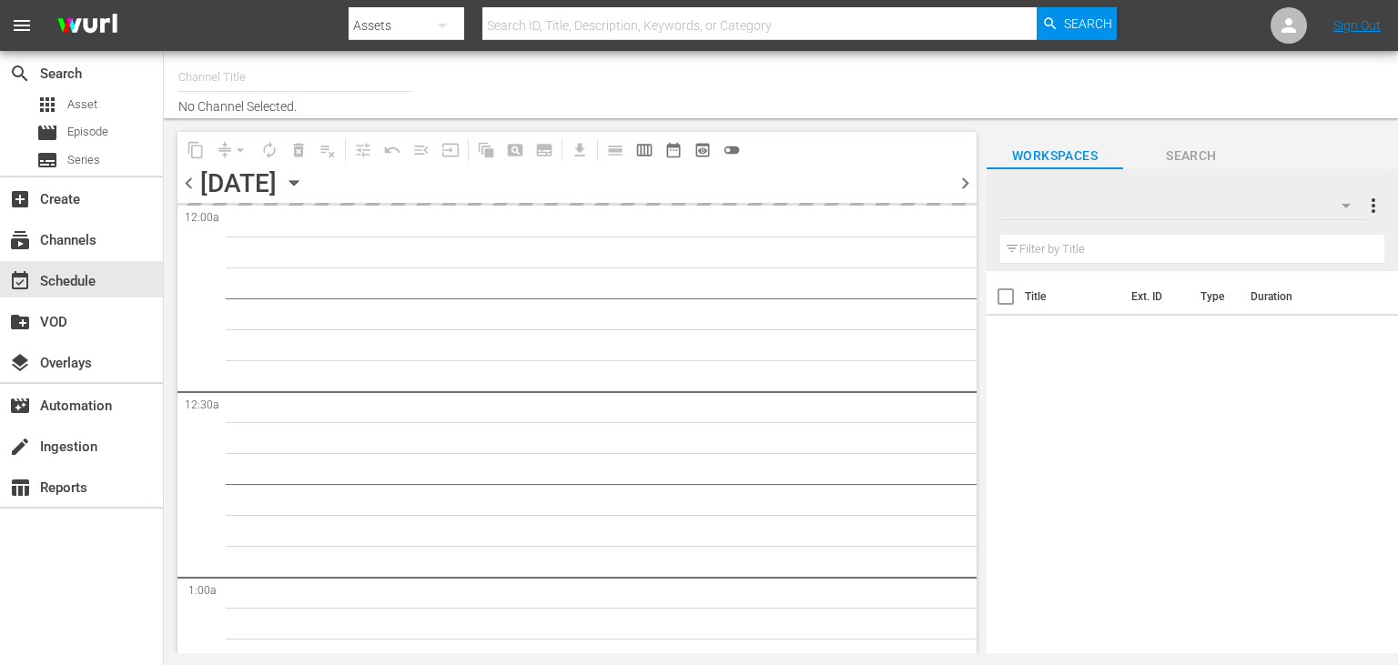
type input "Like Nastya (1237)"
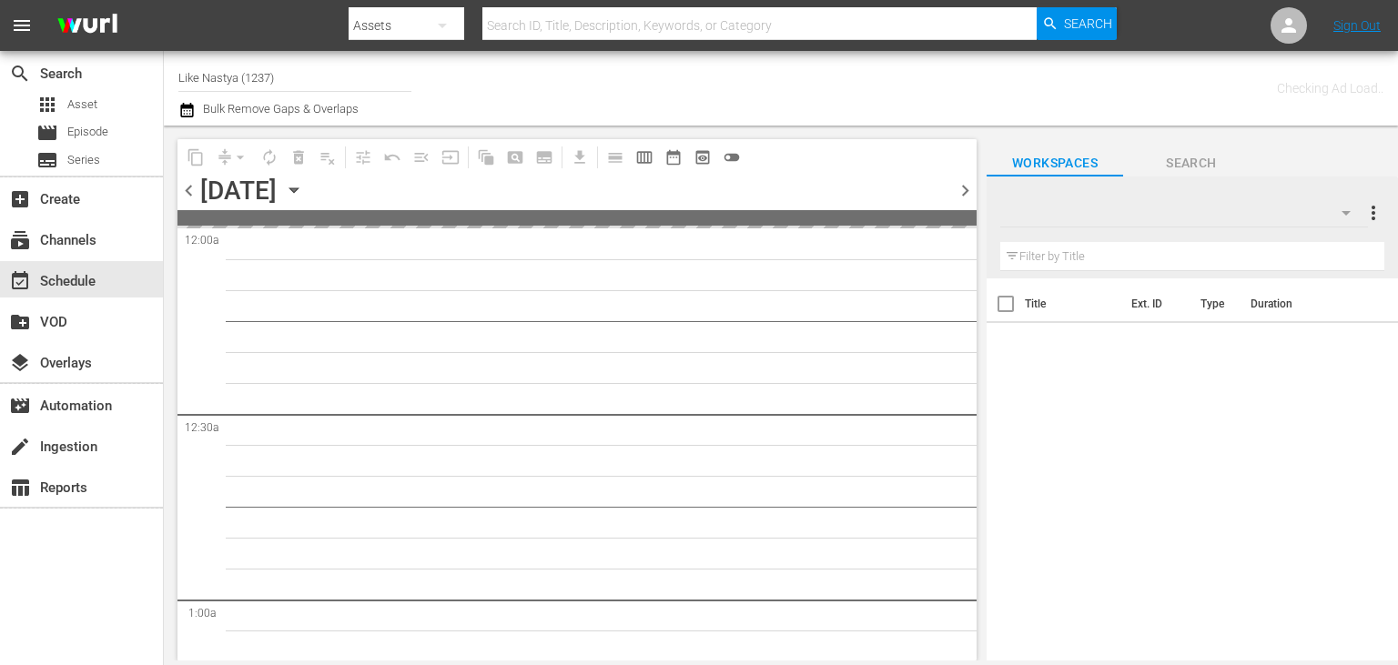
type input "Like Nastya (1237)"
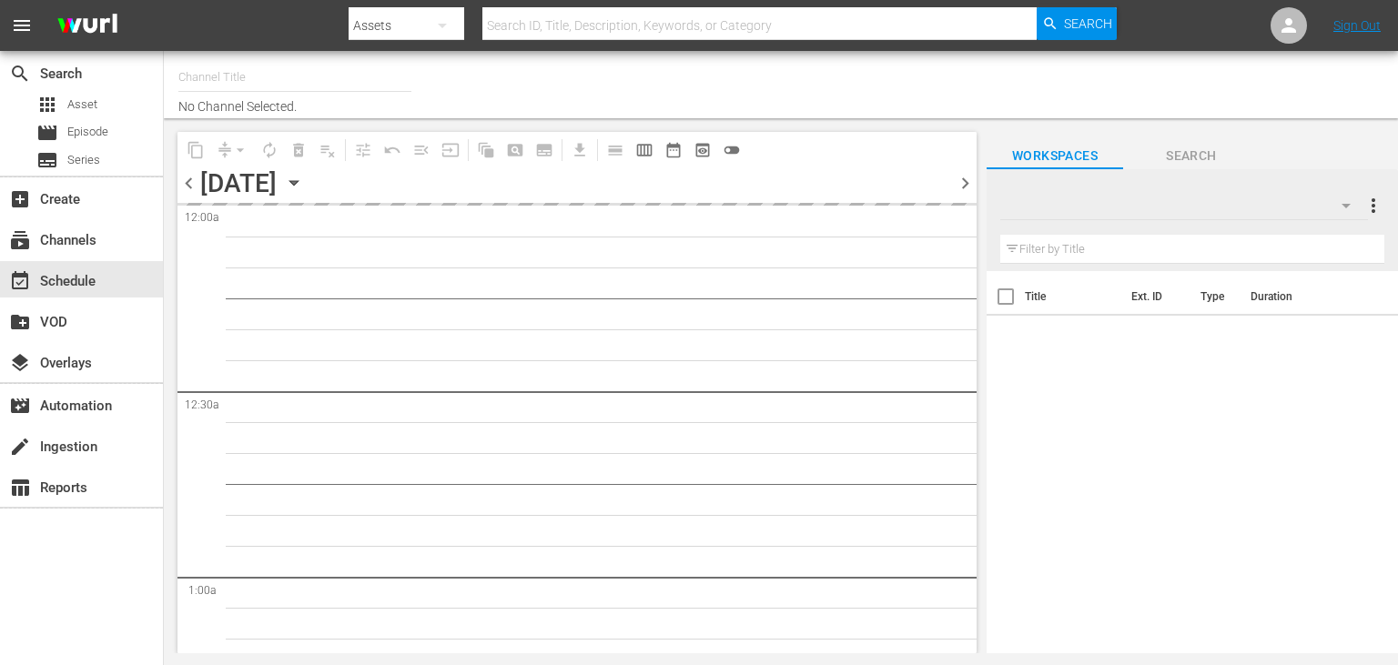
type input "Like Nastya (1237)"
